Goal: Information Seeking & Learning: Find specific fact

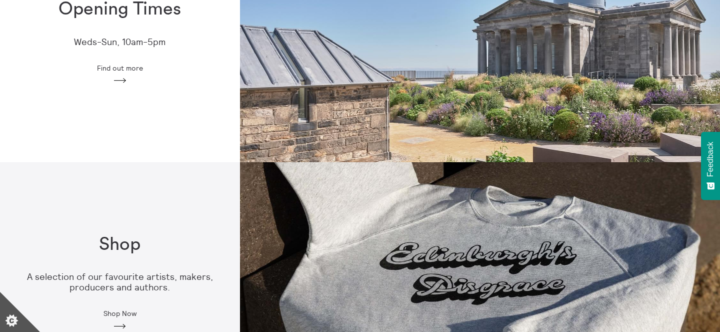
scroll to position [370, 0]
click at [147, 53] on div "Opening Times Weds-Sun, 10am-5pm Find out more Arrow" at bounding box center [120, 42] width 240 height 118
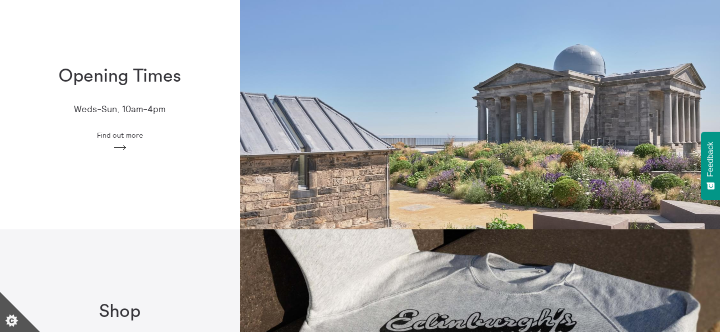
scroll to position [303, 0]
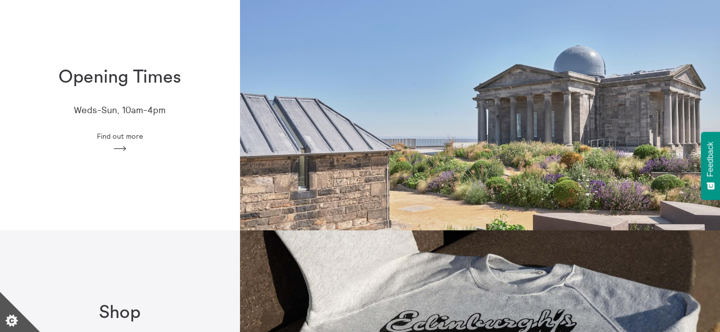
click at [189, 106] on div "Opening Times Weds-Sun, 10am-4pm Find out more Arrow" at bounding box center [120, 110] width 240 height 118
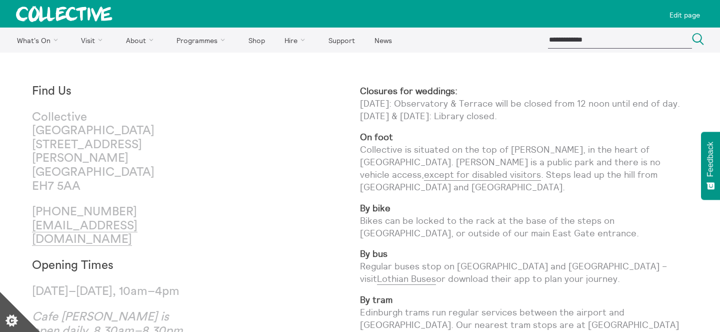
click at [453, 98] on p "Closures for weddings: 3rd October 2025: Observatory & Terrace will be closed f…" at bounding box center [524, 104] width 328 height 38
click at [441, 95] on strong "Closures for weddings:" at bounding box center [409, 91] width 98 height 12
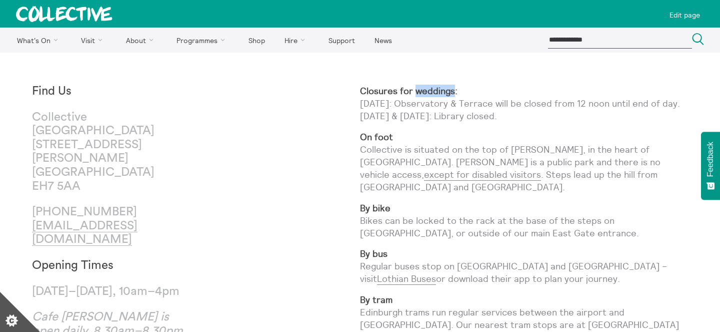
click at [441, 95] on strong "Closures for weddings:" at bounding box center [409, 91] width 98 height 12
click at [437, 113] on p "Closures for weddings: 3rd October 2025: Observatory & Terrace will be closed f…" at bounding box center [524, 104] width 328 height 38
click at [437, 112] on p "Closures for weddings: 3rd October 2025: Observatory & Terrace will be closed f…" at bounding box center [524, 104] width 328 height 38
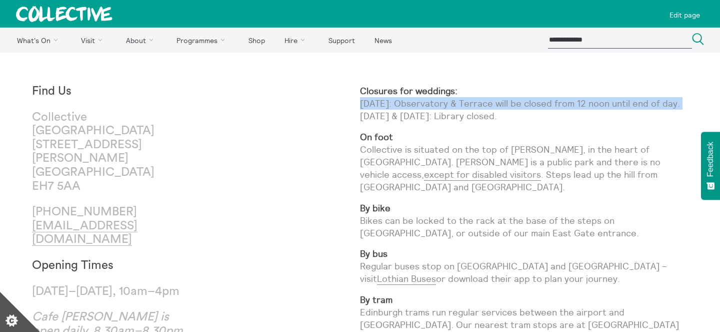
click at [437, 112] on p "Closures for weddings: 3rd October 2025: Observatory & Terrace will be closed f…" at bounding box center [524, 104] width 328 height 38
click at [437, 123] on p "Closures for weddings: 3rd October 2025: Observatory & Terrace will be closed f…" at bounding box center [524, 104] width 328 height 38
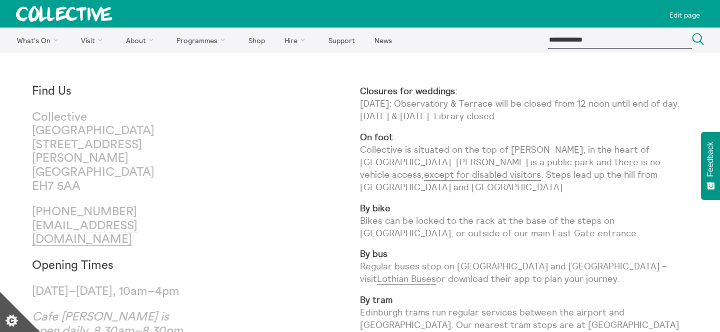
click at [437, 123] on p "Closures for weddings: 3rd October 2025: Observatory & Terrace will be closed f…" at bounding box center [524, 104] width 328 height 38
click at [439, 117] on p "Closures for weddings: 3rd October 2025: Observatory & Terrace will be closed f…" at bounding box center [524, 104] width 328 height 38
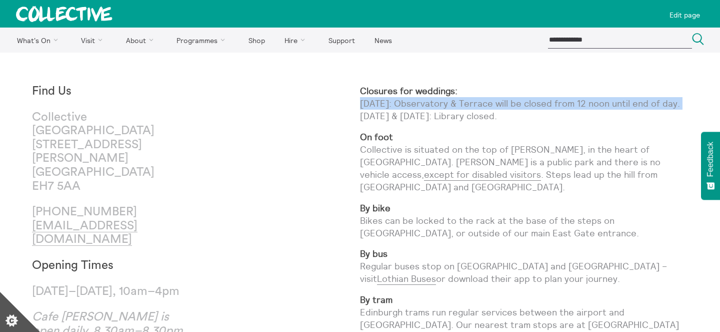
click at [439, 117] on p "Closures for weddings: 3rd October 2025: Observatory & Terrace will be closed f…" at bounding box center [524, 104] width 328 height 38
click at [443, 100] on p "Closures for weddings: 3rd October 2025: Observatory & Terrace will be closed f…" at bounding box center [524, 104] width 328 height 38
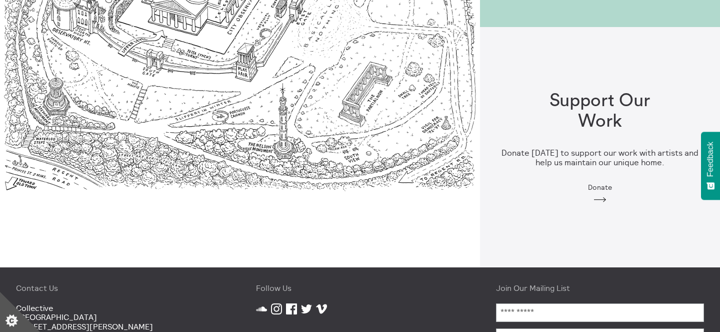
scroll to position [1123, 0]
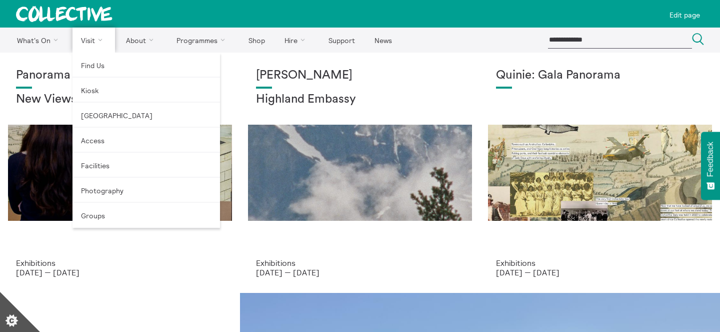
click at [91, 41] on link "Visit" at bounding box center [94, 40] width 43 height 25
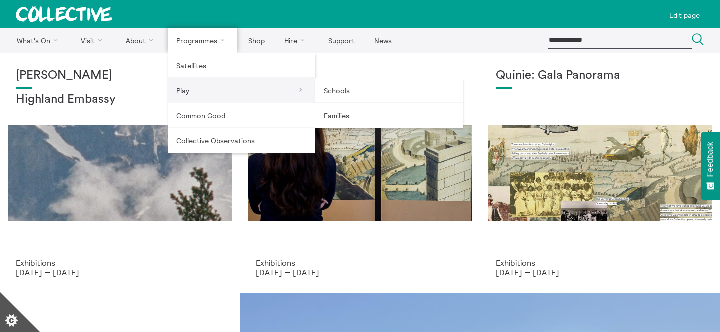
click at [168, 100] on link "Play" at bounding box center [242, 90] width 148 height 25
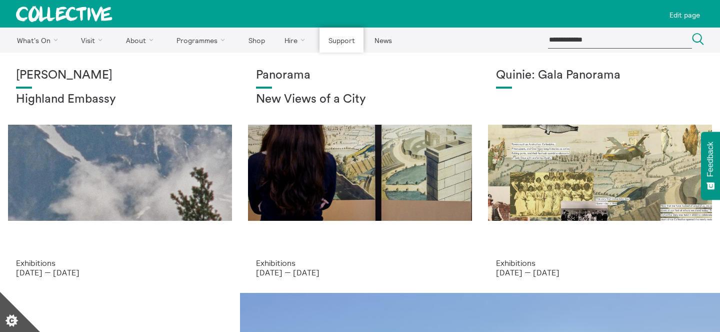
click at [332, 40] on link "Support" at bounding box center [342, 40] width 44 height 25
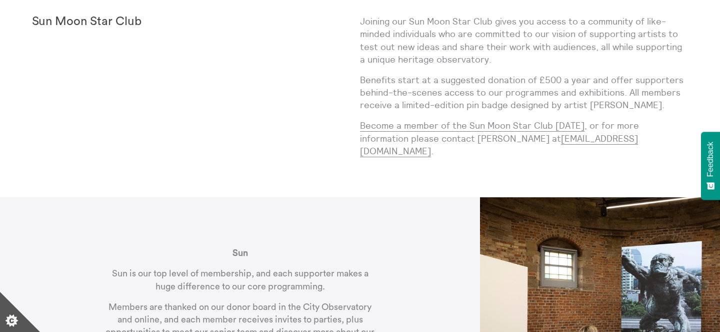
scroll to position [211, 0]
